Goal: Task Accomplishment & Management: Complete application form

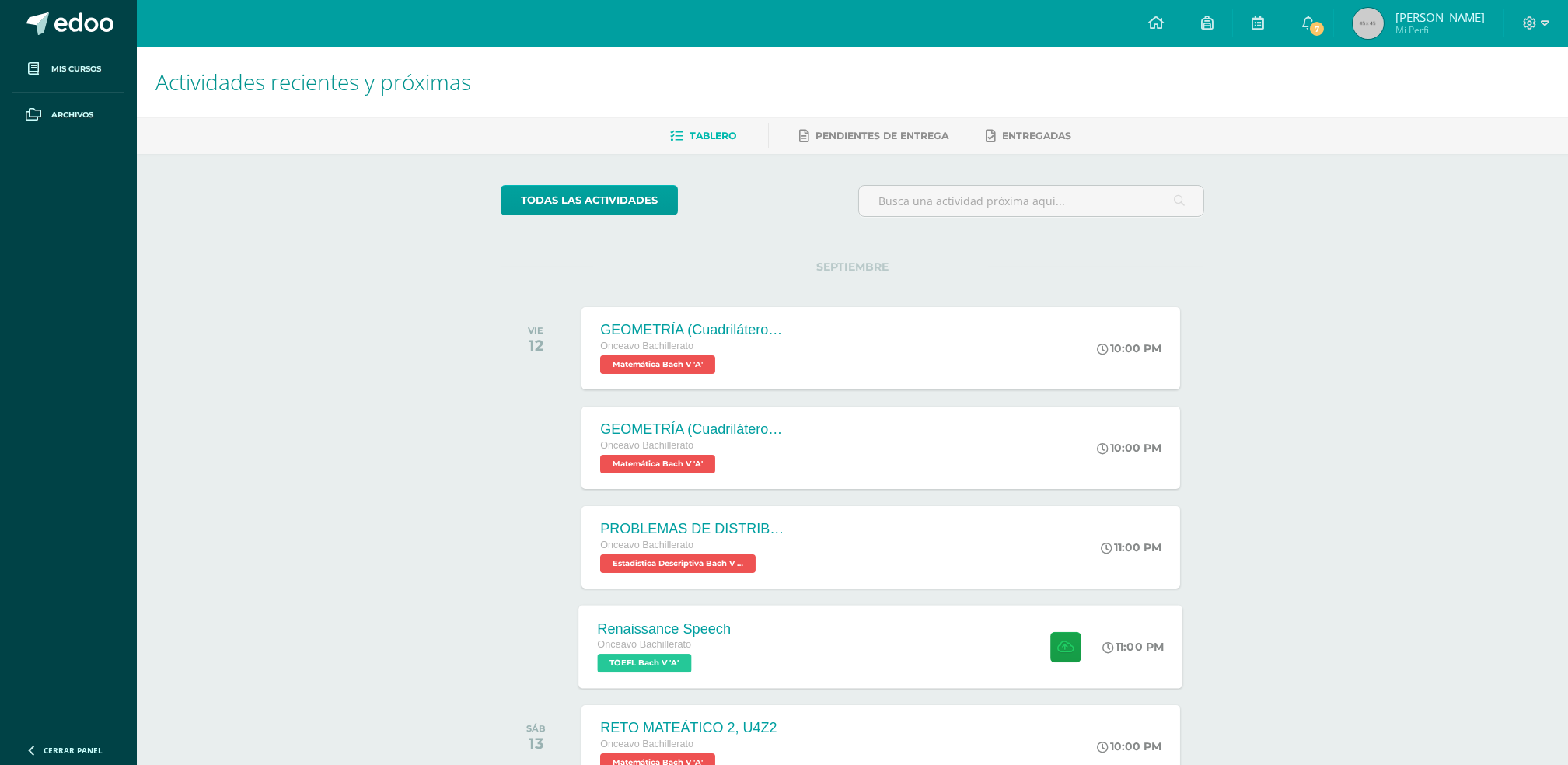
click at [757, 612] on div "Renaissance Speech Onceavo Bachillerato TOEFL Bach V 'A' 11:00 PM Renaissance S…" at bounding box center [882, 645] width 604 height 83
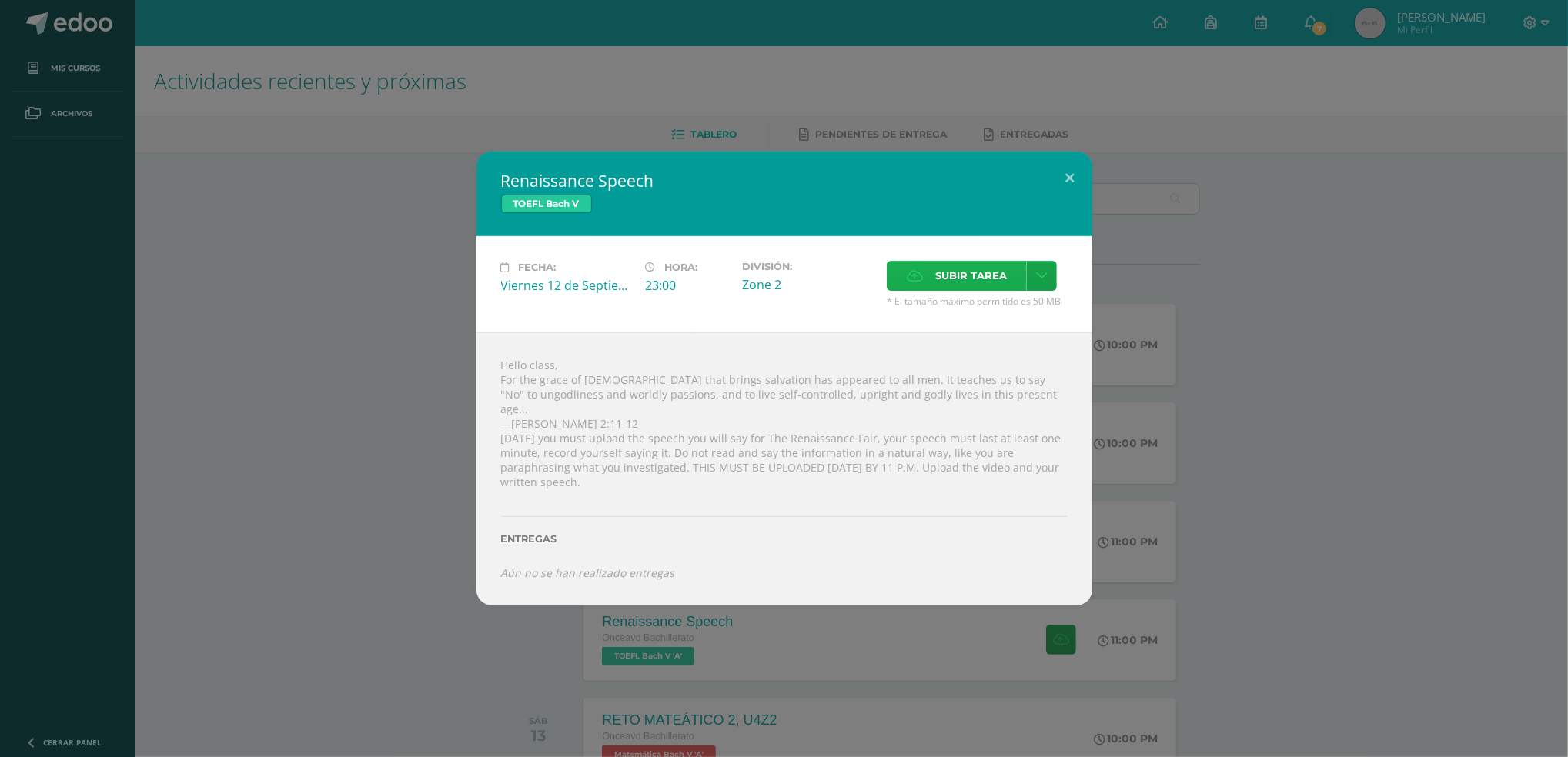
click at [920, 278] on label "Subir tarea" at bounding box center [956, 276] width 140 height 30
click at [0, 0] on input "Subir tarea" at bounding box center [0, 0] width 0 height 0
click at [1040, 282] on icon at bounding box center [1042, 276] width 11 height 13
click at [838, 331] on div "Fecha: Viernes 12 de Septiembre Hora: 23:00 División: Zone 2 Subir tarea" at bounding box center [784, 285] width 615 height 97
click at [965, 290] on span "Subir tarea" at bounding box center [971, 275] width 72 height 28
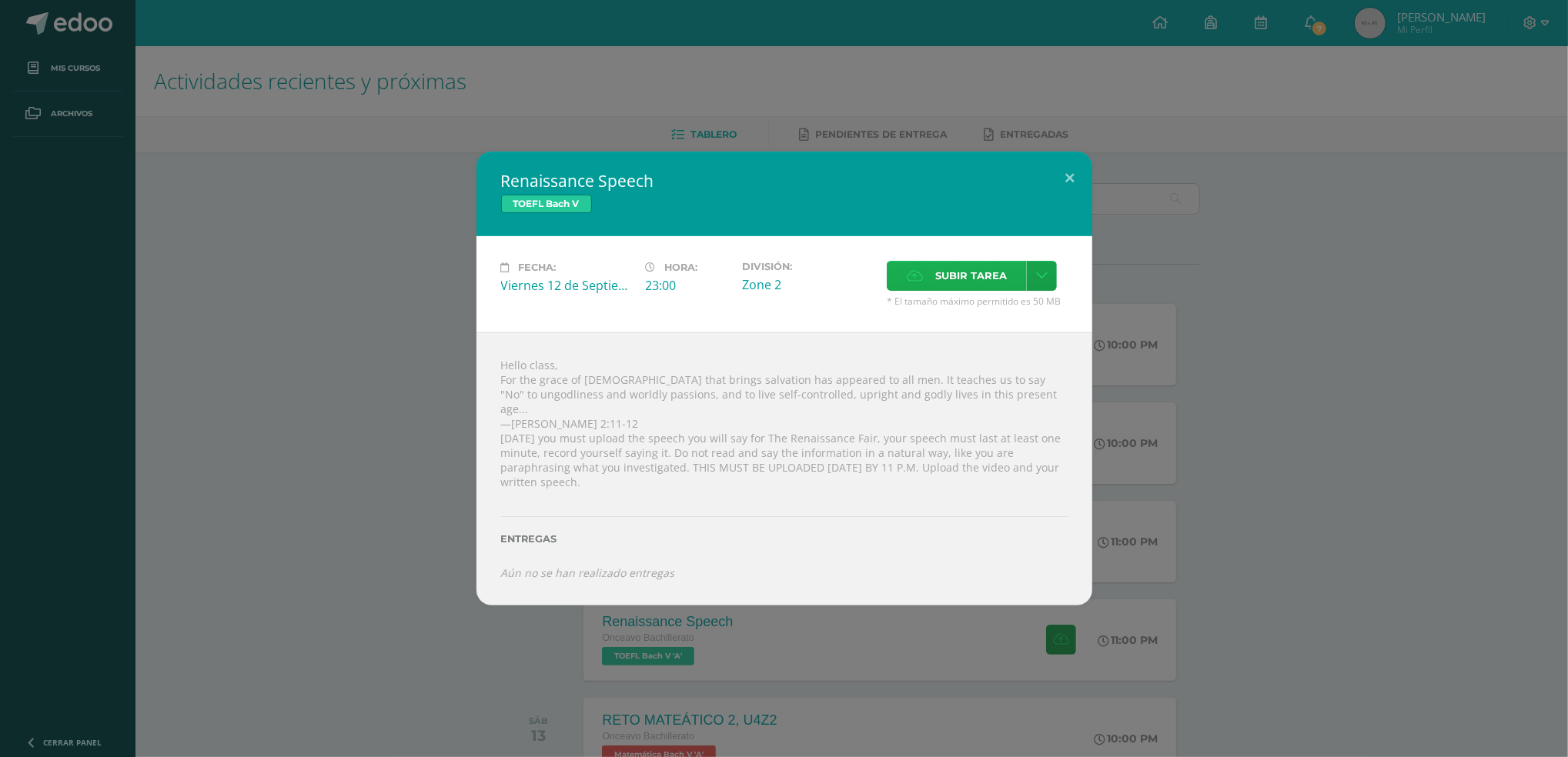
click at [0, 0] on input "Subir tarea" at bounding box center [0, 0] width 0 height 0
click at [1040, 282] on icon at bounding box center [1042, 276] width 11 height 13
click at [955, 330] on link "Subir enlace" at bounding box center [987, 323] width 154 height 24
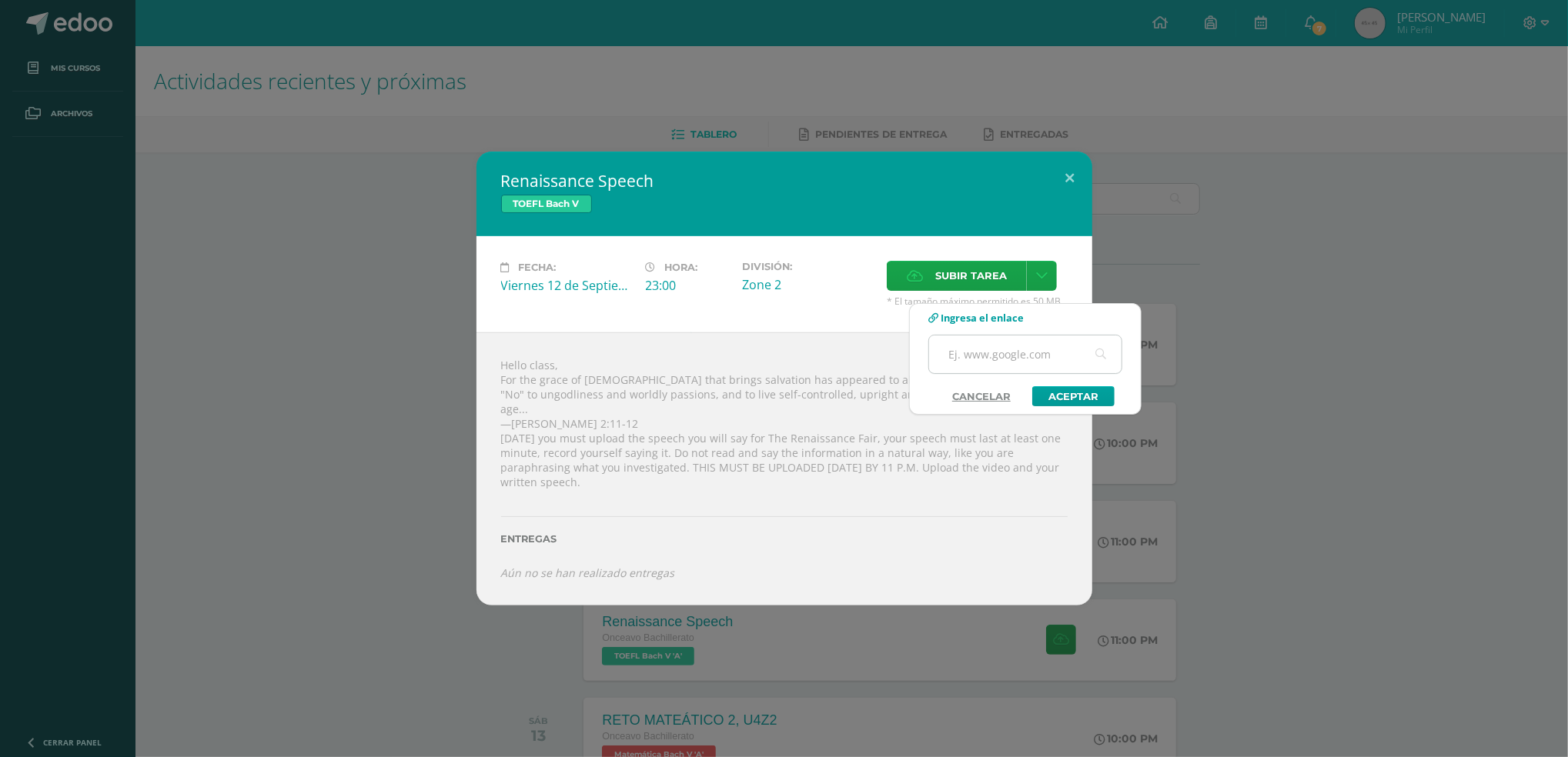
click at [961, 363] on input "text" at bounding box center [1025, 354] width 192 height 38
paste input "[URL][DOMAIN_NAME]"
type input "[URL][DOMAIN_NAME]"
click at [1051, 400] on link "Aceptar" at bounding box center [1073, 396] width 82 height 20
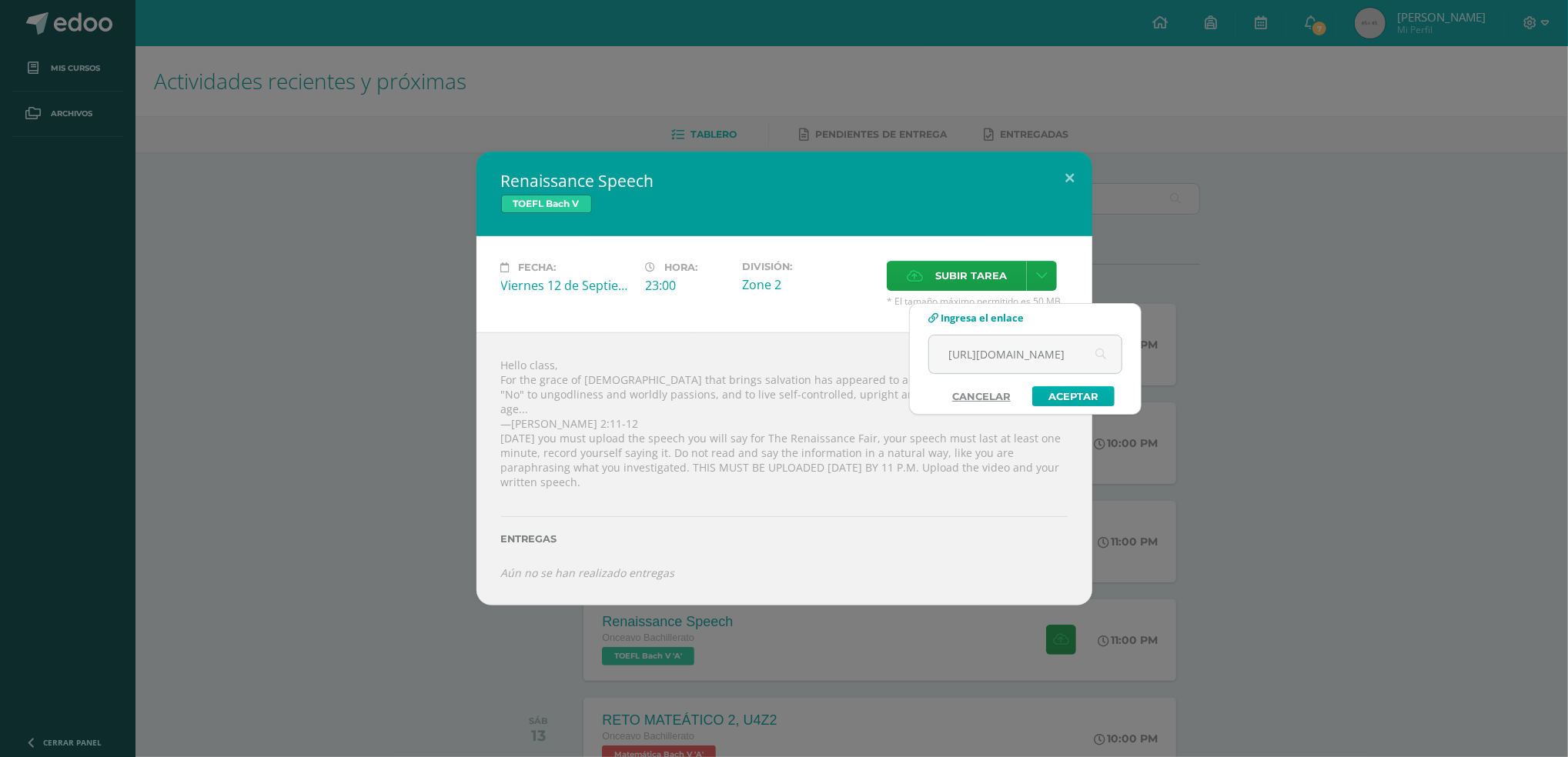
scroll to position [0, 0]
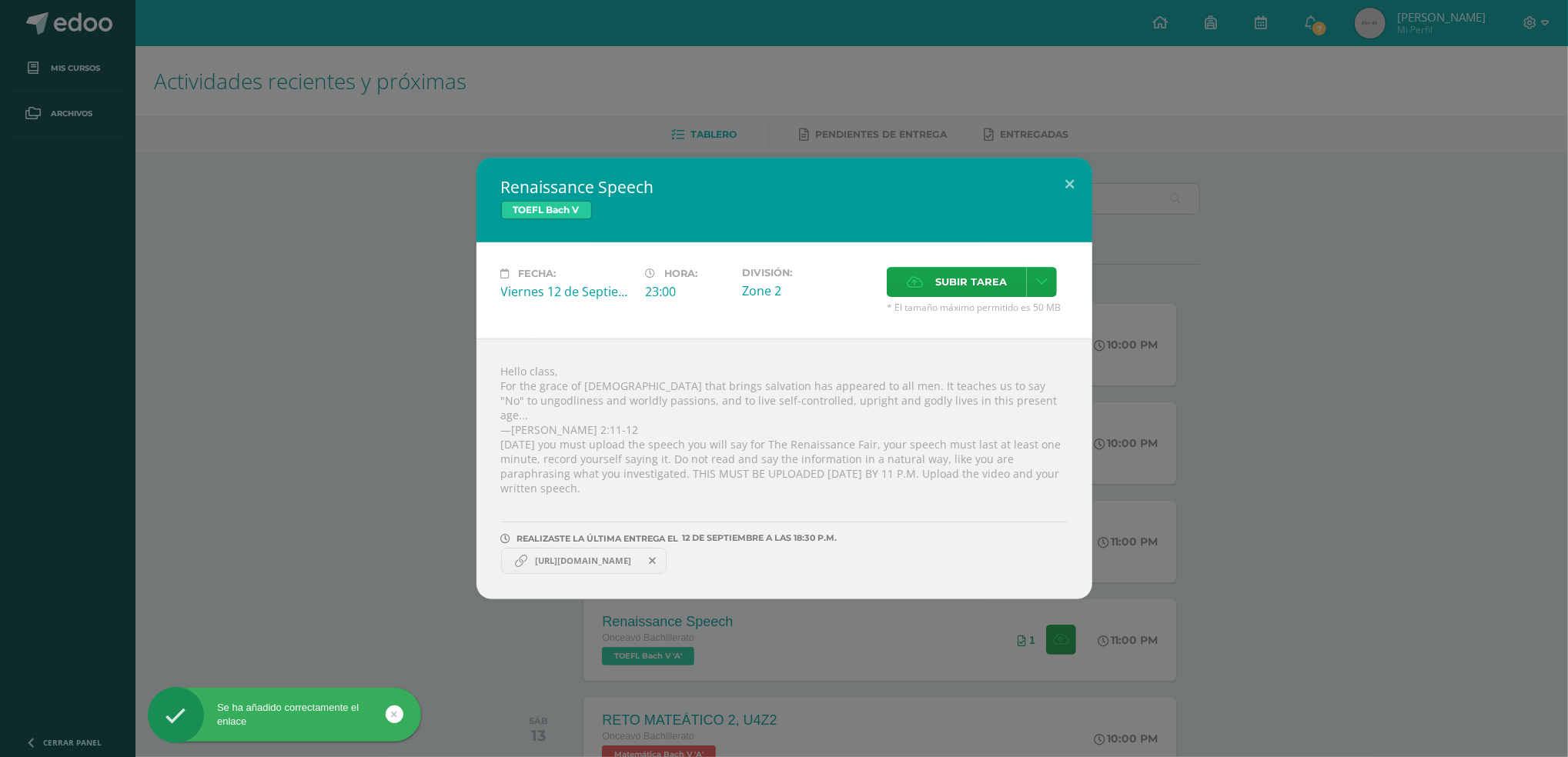
click at [647, 553] on link "[URL][DOMAIN_NAME]" at bounding box center [584, 561] width 167 height 26
click at [639, 555] on span "[URL][DOMAIN_NAME]" at bounding box center [583, 560] width 112 height 12
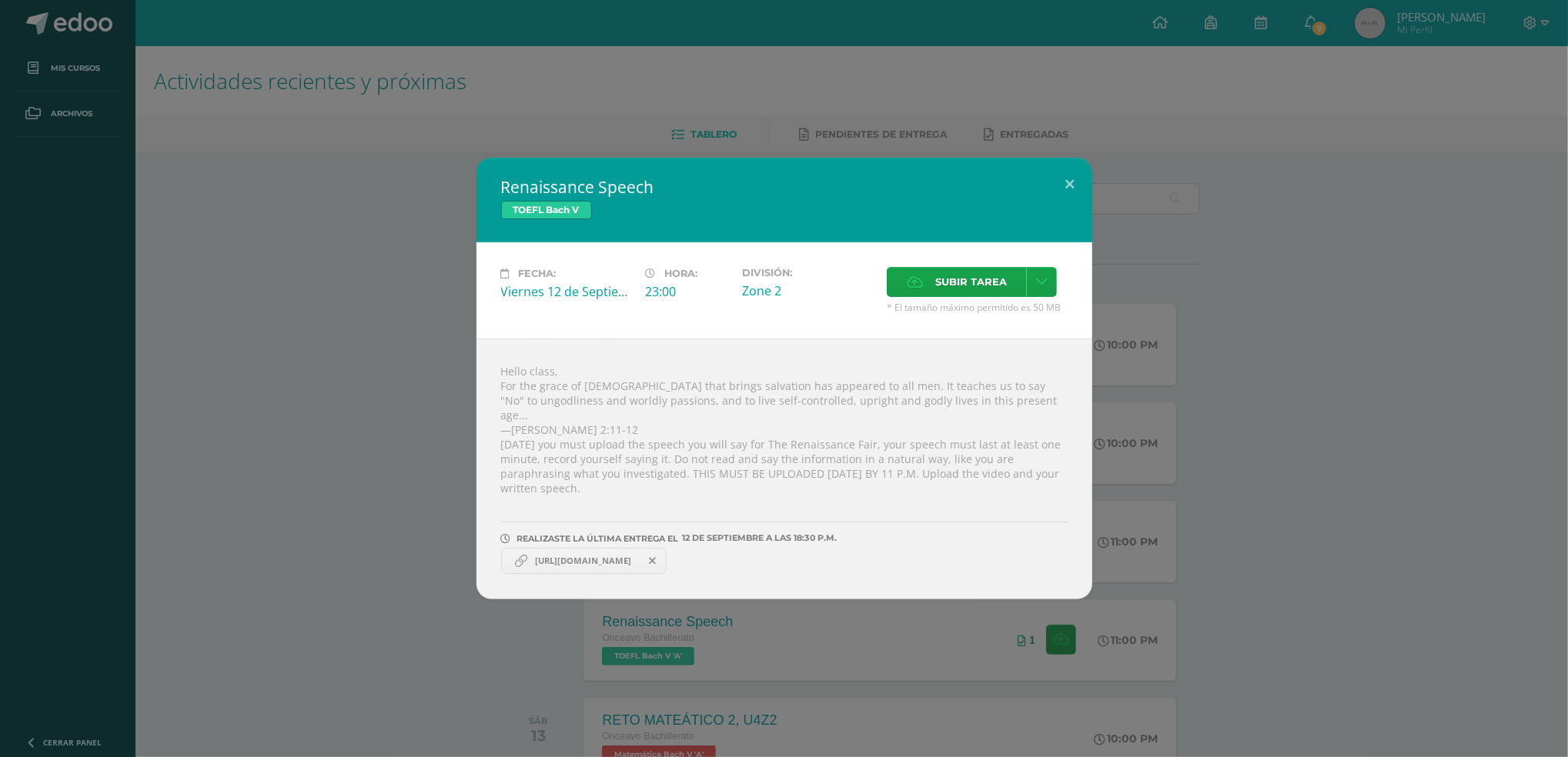
click at [662, 548] on link "[URL][DOMAIN_NAME]" at bounding box center [584, 561] width 167 height 26
drag, startPoint x: 662, startPoint y: 538, endPoint x: 607, endPoint y: 537, distance: 55.0
click at [607, 548] on link "[URL][DOMAIN_NAME]" at bounding box center [584, 561] width 167 height 26
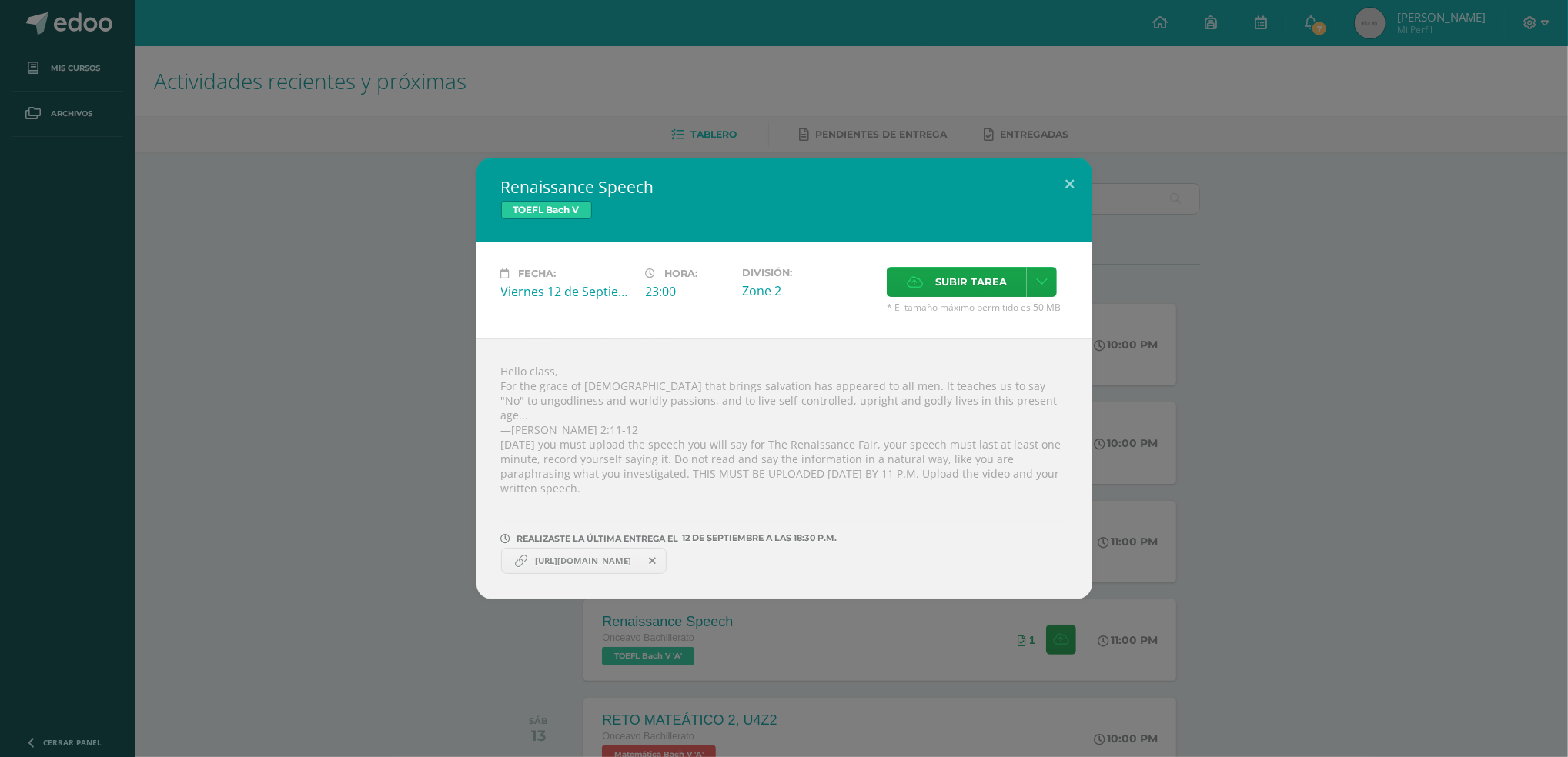
click at [607, 548] on link "[URL][DOMAIN_NAME]" at bounding box center [584, 561] width 167 height 26
